Goal: Task Accomplishment & Management: Use online tool/utility

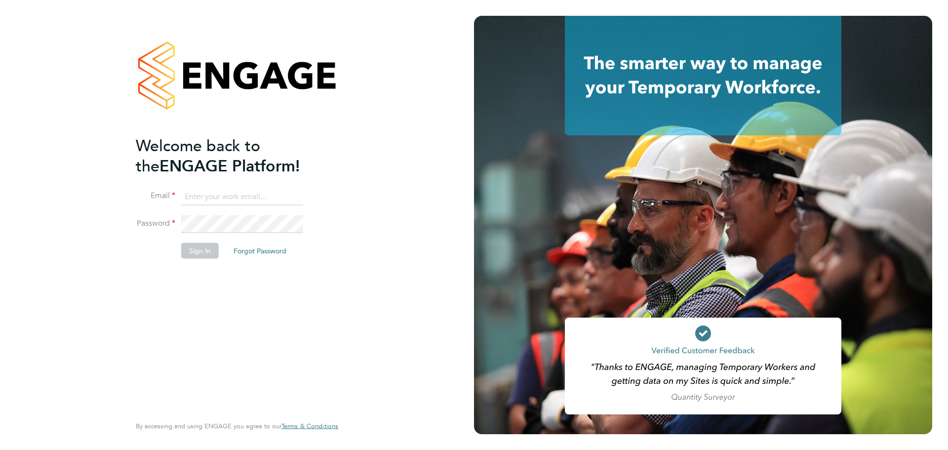
click at [266, 194] on input at bounding box center [242, 197] width 122 height 18
type input "[EMAIL_ADDRESS][DOMAIN_NAME]"
click at [210, 245] on button "Sign In" at bounding box center [200, 250] width 38 height 16
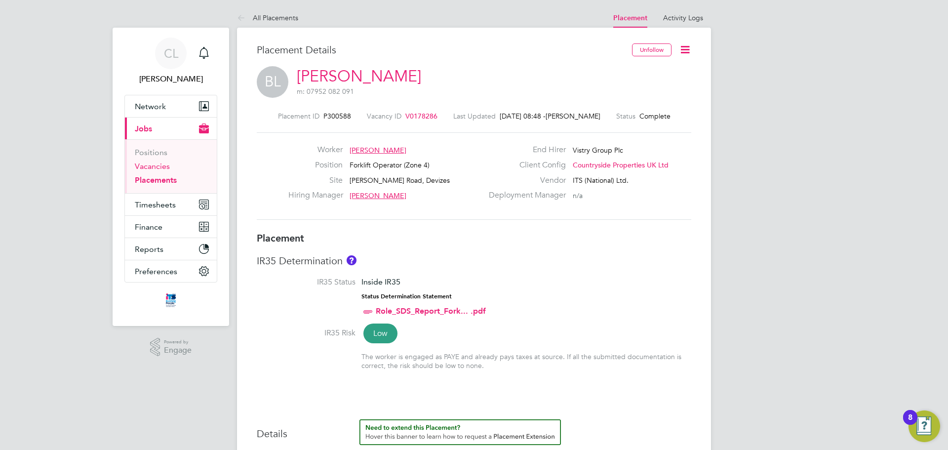
click at [161, 163] on link "Vacancies" at bounding box center [152, 165] width 35 height 9
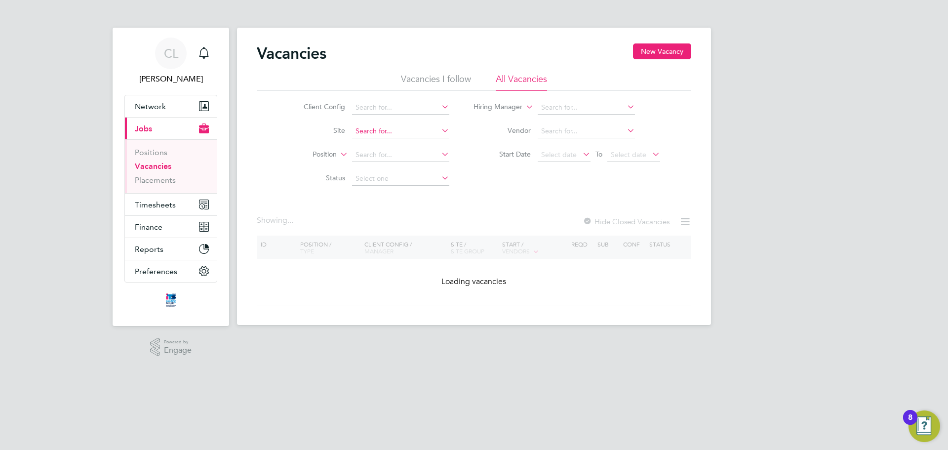
click at [378, 130] on input at bounding box center [400, 131] width 97 height 14
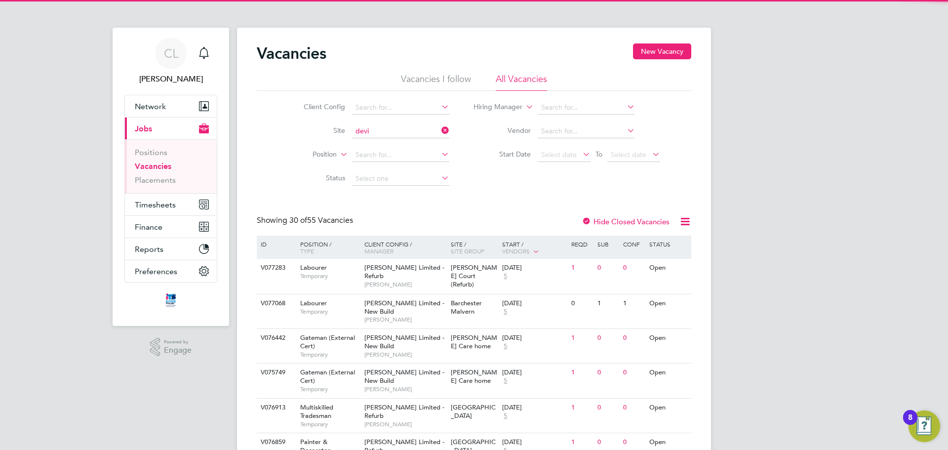
click at [400, 141] on li "Marshall Road, Devi zes" at bounding box center [432, 144] width 162 height 13
type input "[PERSON_NAME] Road, Devizes"
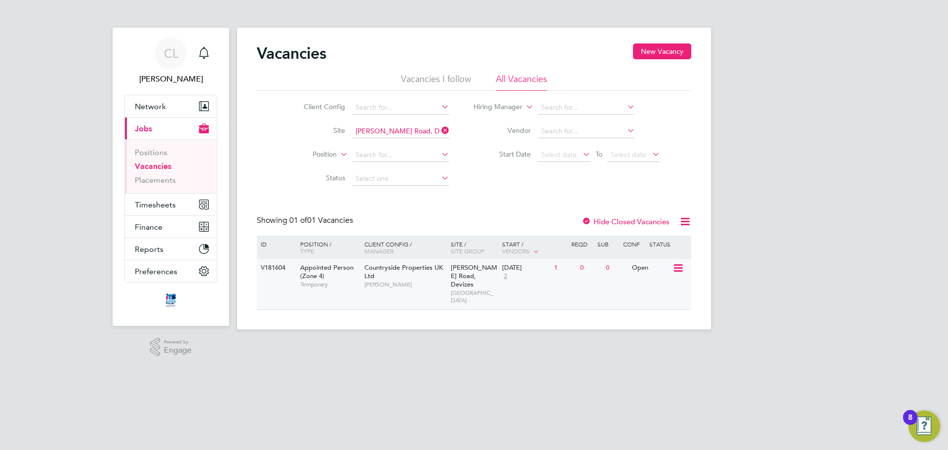
click at [379, 283] on span "[PERSON_NAME]" at bounding box center [404, 284] width 81 height 8
click at [403, 141] on li "Site Marshall Road, Devizes" at bounding box center [369, 131] width 186 height 24
click at [404, 135] on input at bounding box center [400, 131] width 97 height 14
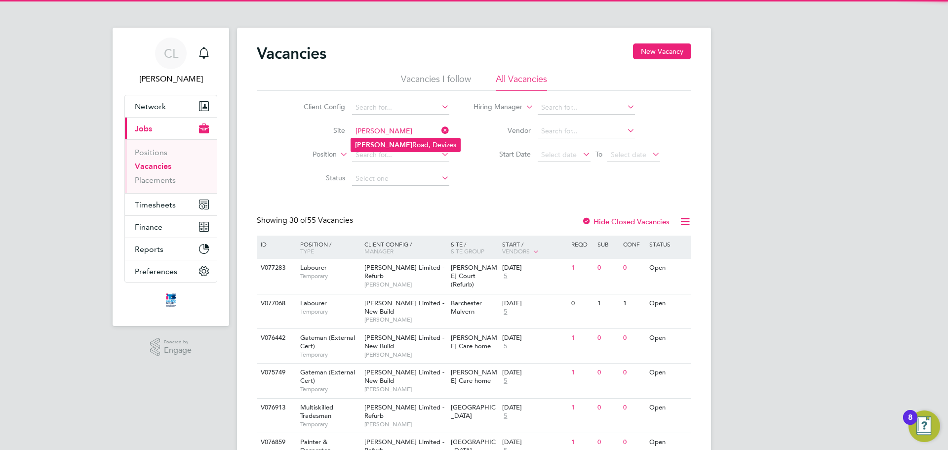
click at [402, 139] on li "Marshall Road, Devizes" at bounding box center [405, 144] width 109 height 13
type input "[PERSON_NAME] Road, Devizes"
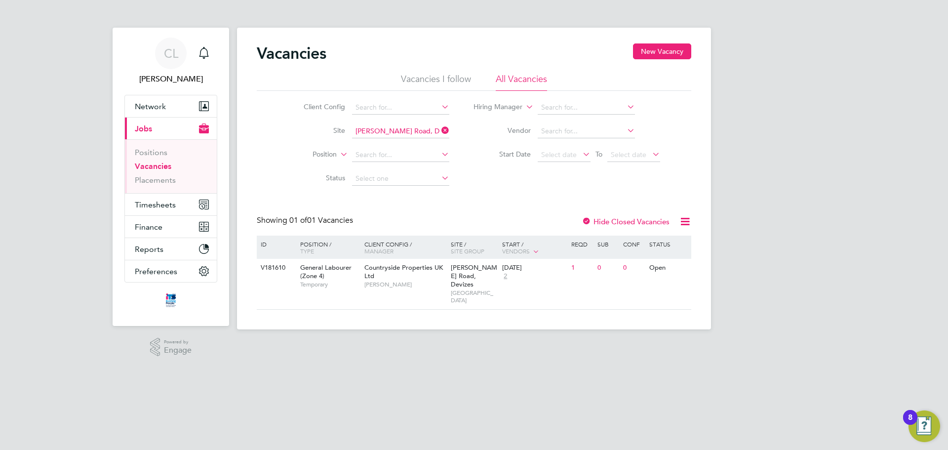
click at [421, 297] on div "Vacancies New Vacancy Vacancies I follow All Vacancies Client Config Site Marsh…" at bounding box center [474, 179] width 474 height 302
click at [423, 281] on span "[PERSON_NAME]" at bounding box center [404, 284] width 81 height 8
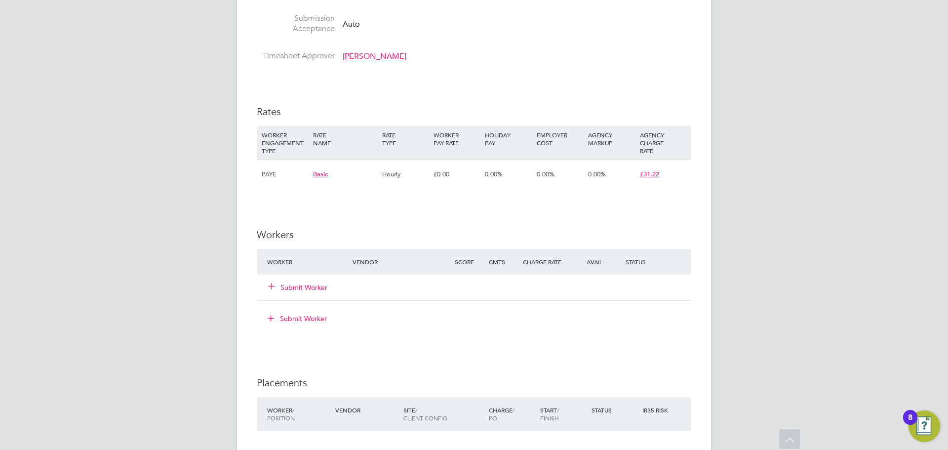
scroll to position [691, 0]
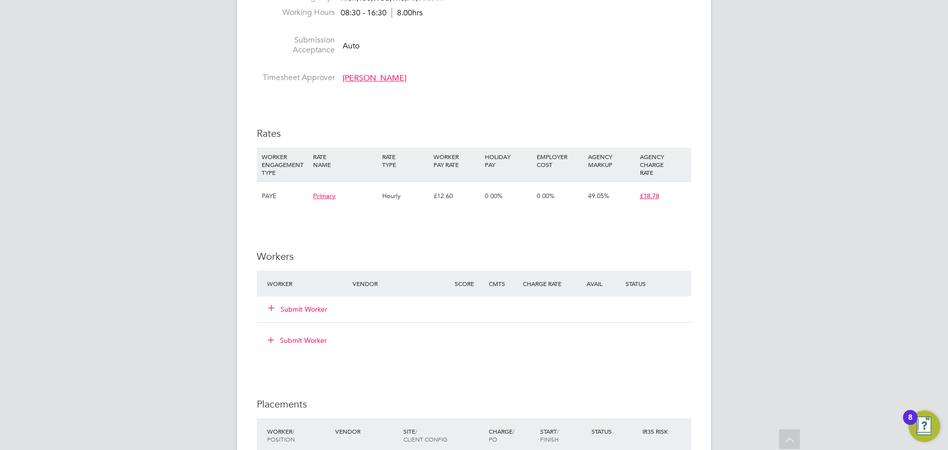
scroll to position [642, 0]
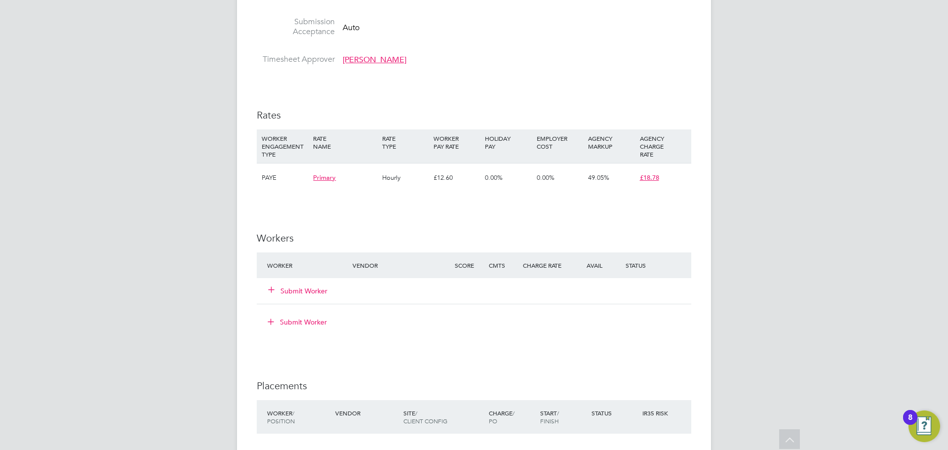
click at [296, 289] on button "Submit Worker" at bounding box center [298, 291] width 59 height 10
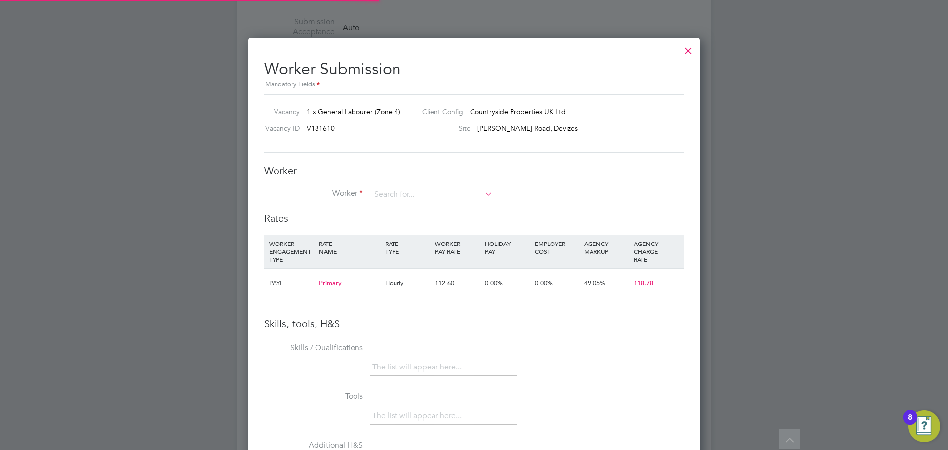
scroll to position [624, 452]
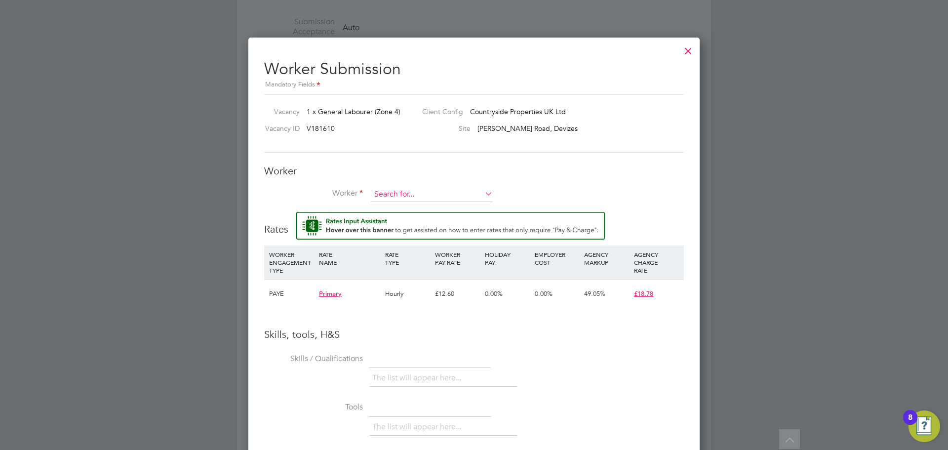
click at [389, 189] on input at bounding box center [432, 194] width 122 height 15
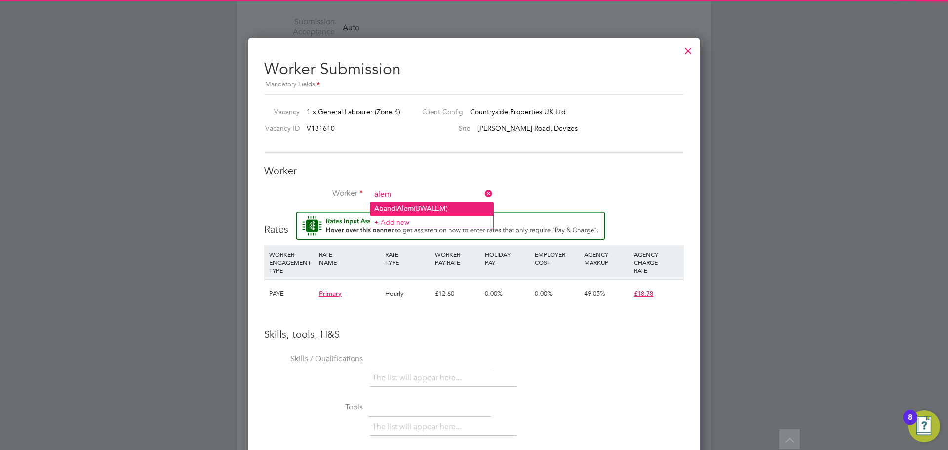
click at [397, 210] on li "Abandi Alem (BWALEM)" at bounding box center [431, 208] width 123 height 13
type input "Abandi Alem (BWALEM)"
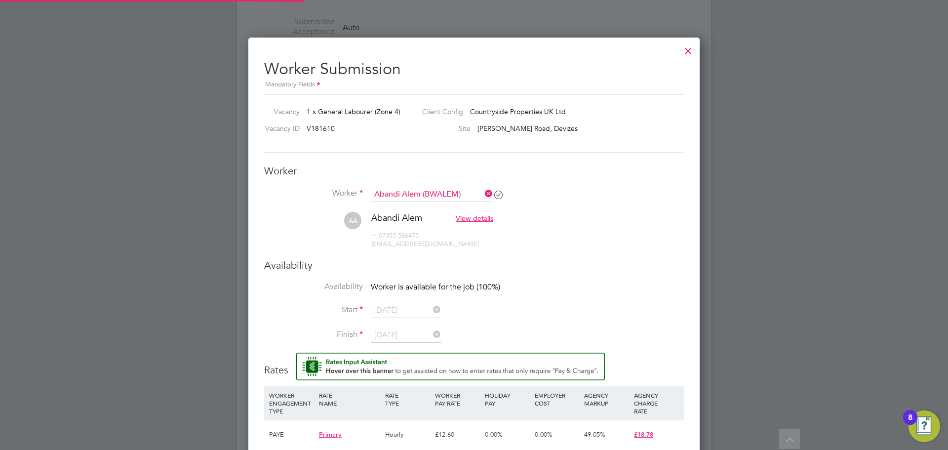
scroll to position [854, 452]
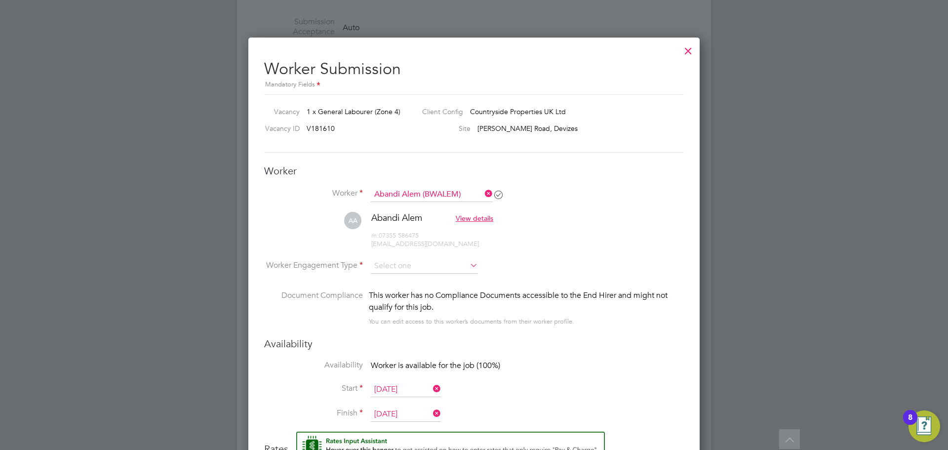
click at [467, 256] on li "AA Abandi Alem View details m: 07355 586475 alemabandi37@gmail.com" at bounding box center [474, 235] width 420 height 47
drag, startPoint x: 455, startPoint y: 262, endPoint x: 440, endPoint y: 261, distance: 14.8
click at [455, 263] on input at bounding box center [424, 266] width 107 height 15
click at [382, 289] on li "PAYE" at bounding box center [424, 292] width 108 height 13
type input "PAYE"
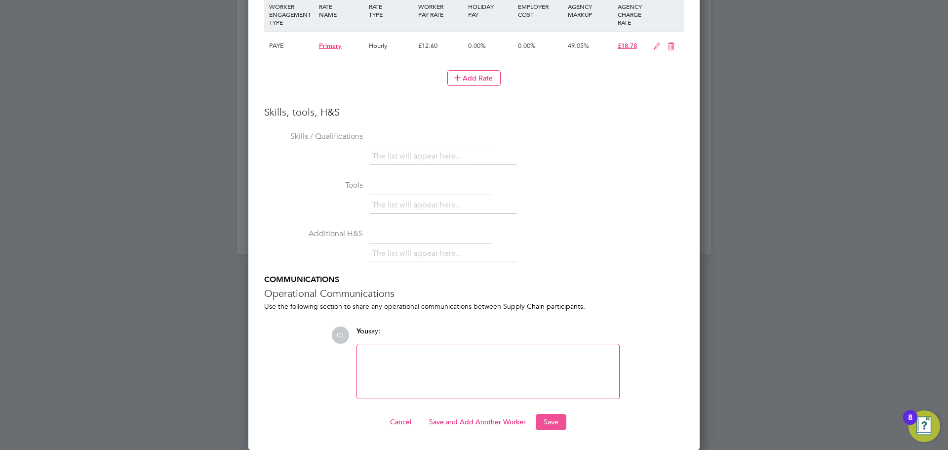
click at [547, 424] on button "Save" at bounding box center [551, 422] width 31 height 16
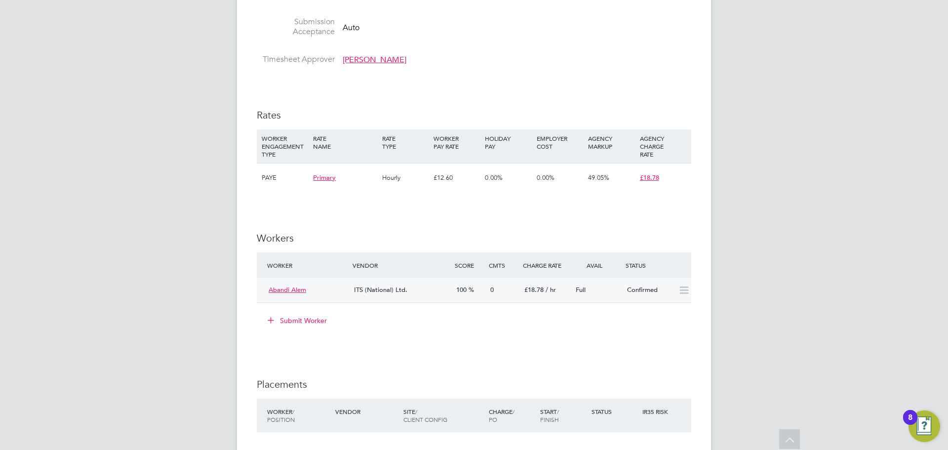
click at [657, 287] on div "Confirmed" at bounding box center [648, 290] width 51 height 16
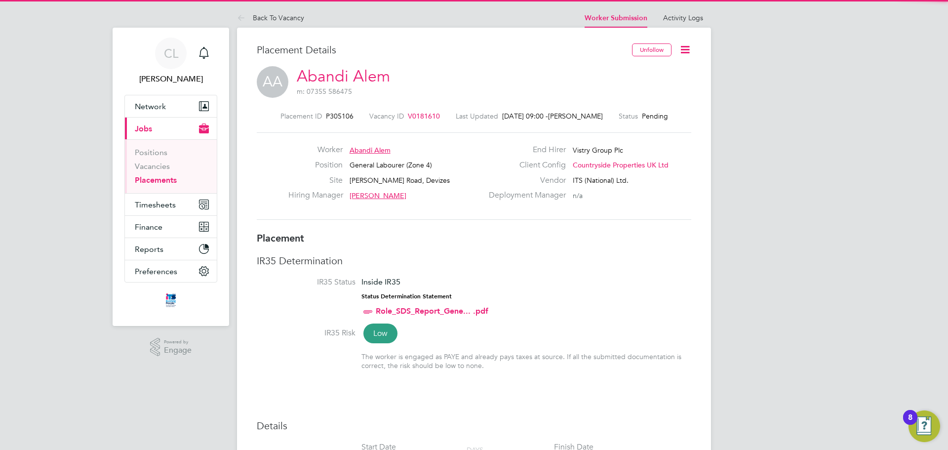
click at [685, 45] on icon at bounding box center [685, 49] width 12 height 12
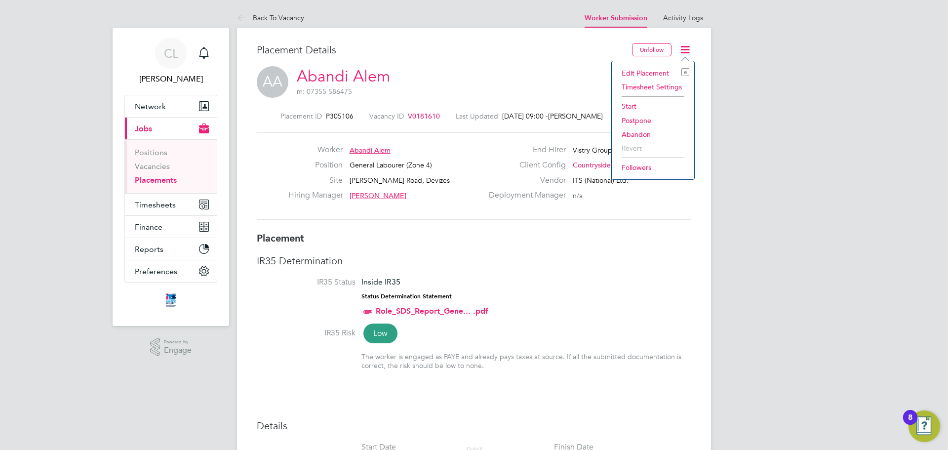
click at [633, 103] on li "Start" at bounding box center [653, 106] width 73 height 14
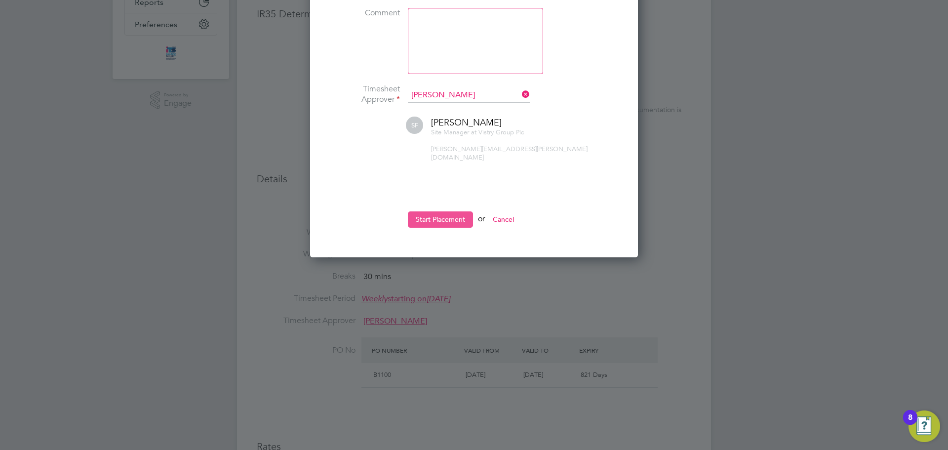
click at [431, 213] on button "Start Placement" at bounding box center [440, 219] width 65 height 16
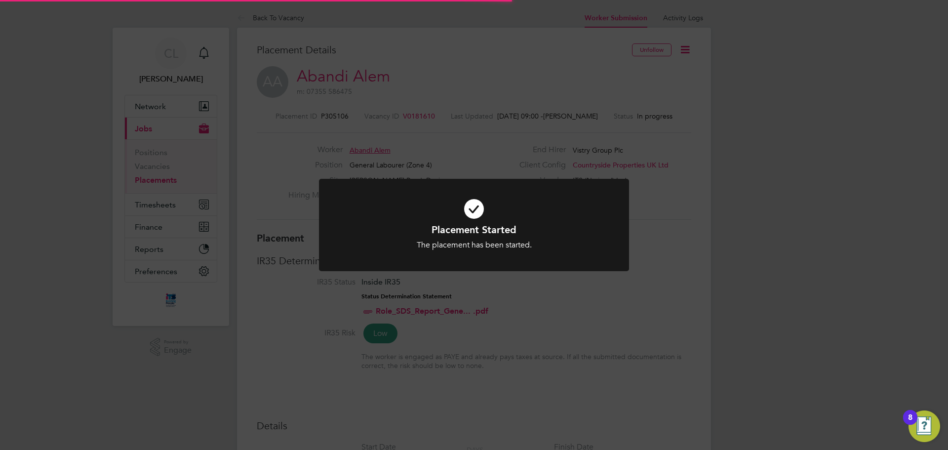
click at [500, 212] on icon at bounding box center [474, 209] width 257 height 39
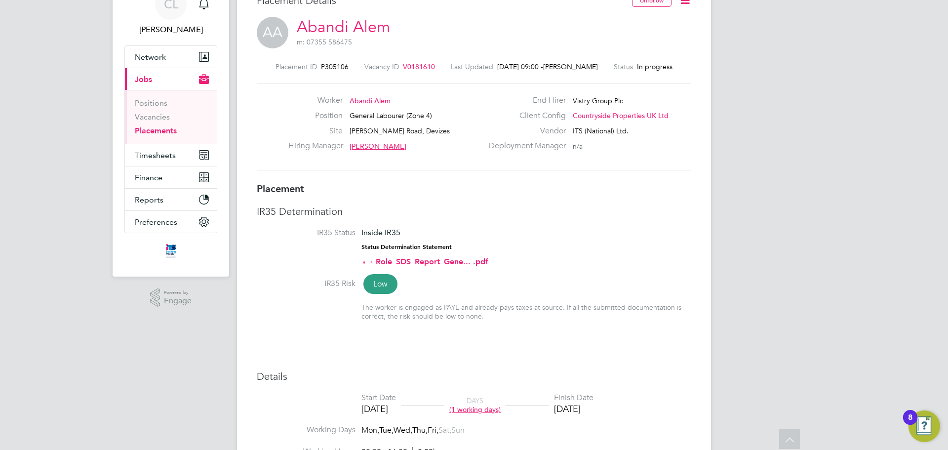
click at [686, 0] on icon at bounding box center [685, 0] width 12 height 12
